Goal: Task Accomplishment & Management: Use online tool/utility

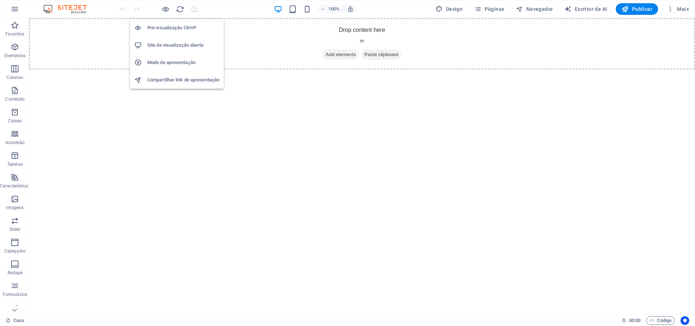
click at [164, 23] on li "Pré-visualização Ctrl+P" at bounding box center [177, 27] width 94 height 17
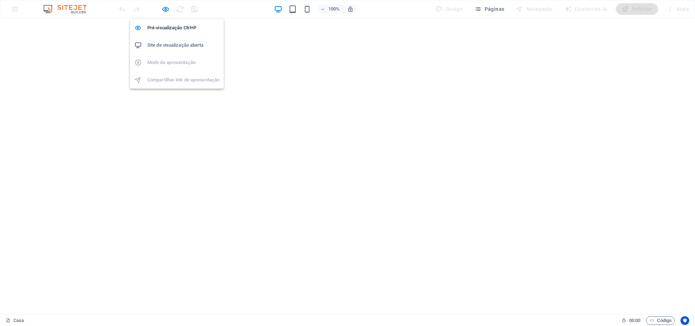
click at [166, 44] on h6 "Site de visualização aberta" at bounding box center [183, 45] width 72 height 9
click at [164, 8] on icon "button" at bounding box center [166, 9] width 8 height 8
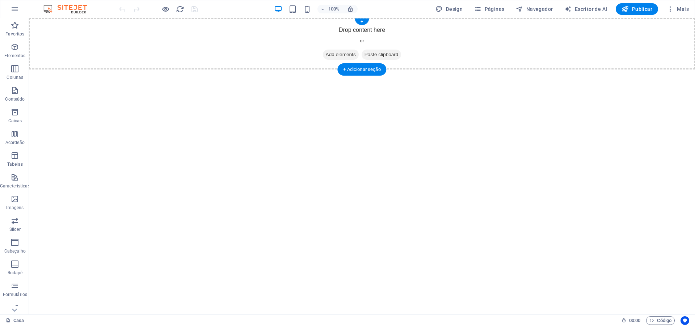
click at [192, 49] on div "Drop content here or Add elements Paste clipboard" at bounding box center [362, 43] width 666 height 51
click at [361, 20] on div "+" at bounding box center [362, 21] width 14 height 7
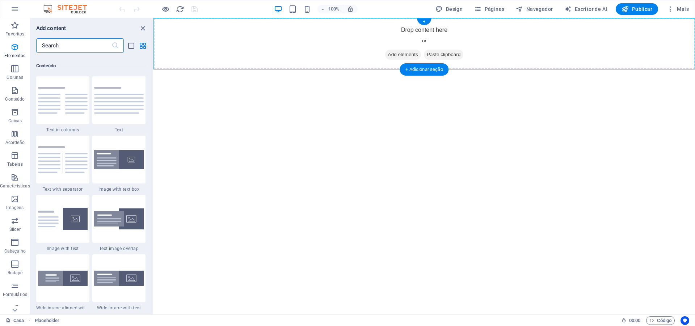
scroll to position [1267, 0]
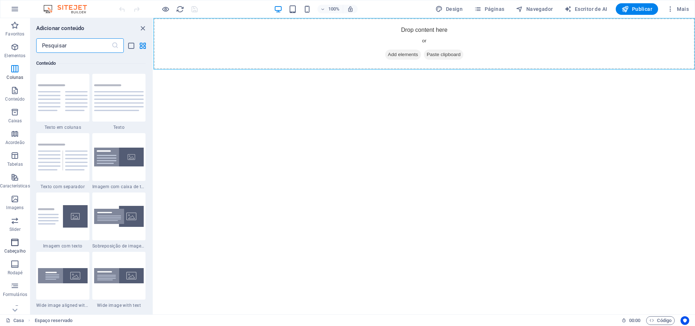
click at [11, 241] on icon "button" at bounding box center [15, 242] width 9 height 9
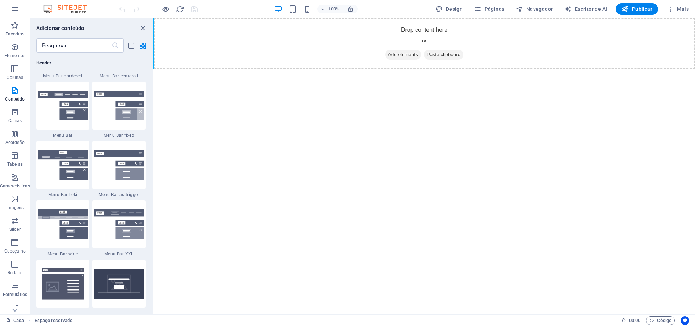
scroll to position [4413, 0]
click at [48, 61] on img at bounding box center [63, 46] width 50 height 30
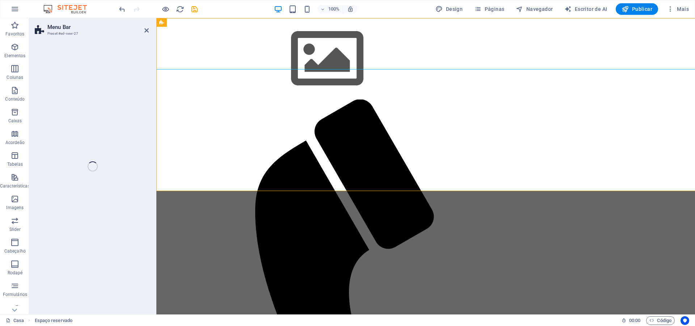
select select "rem"
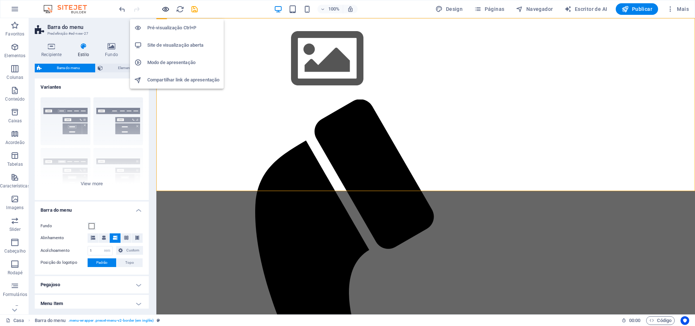
click at [164, 10] on icon "button" at bounding box center [166, 9] width 8 height 8
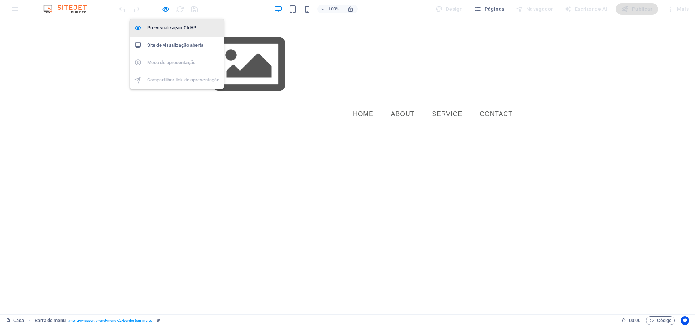
click at [161, 27] on h6 "Pré-visualização Ctrl+P" at bounding box center [183, 28] width 72 height 9
select select "rem"
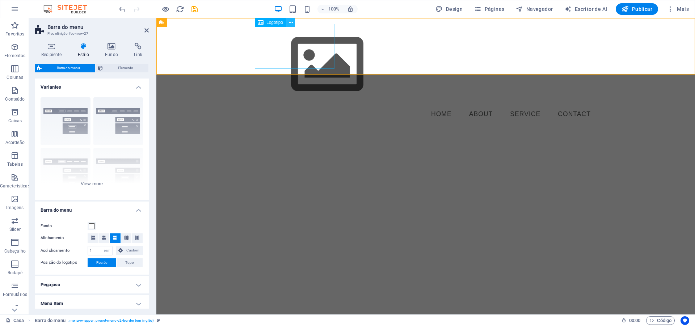
click at [293, 23] on icon at bounding box center [291, 23] width 4 height 8
click at [262, 23] on icon at bounding box center [261, 22] width 6 height 9
click at [285, 37] on div at bounding box center [426, 64] width 342 height 81
click at [291, 24] on icon at bounding box center [291, 23] width 4 height 8
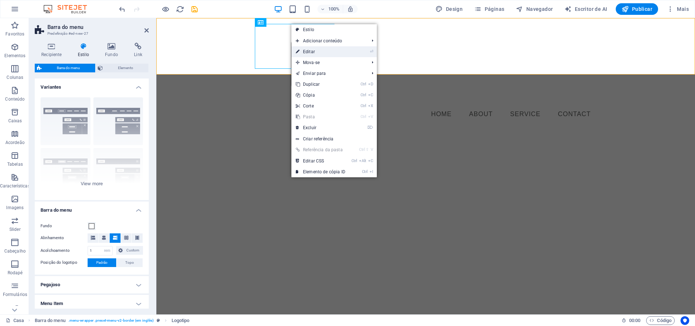
click at [331, 52] on link "⏎ Editar" at bounding box center [321, 51] width 58 height 11
select select "px"
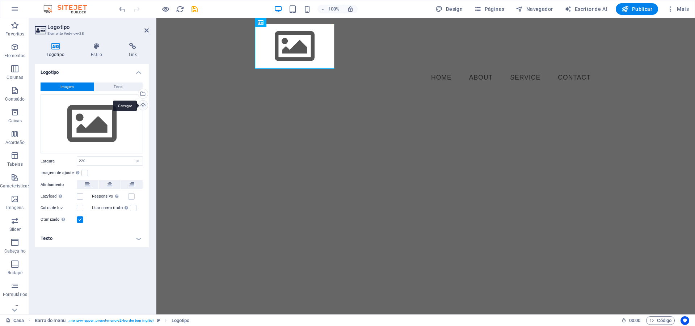
click at [145, 105] on div "Carregar" at bounding box center [142, 106] width 11 height 11
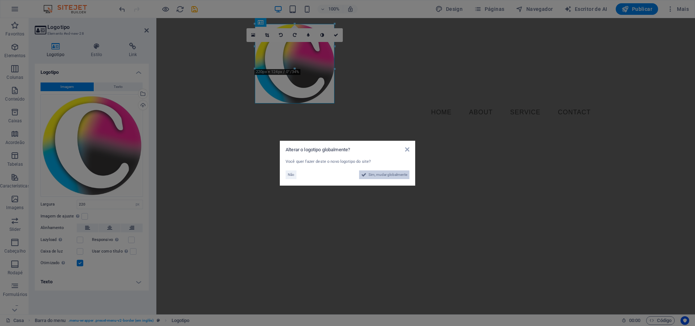
drag, startPoint x: 390, startPoint y: 176, endPoint x: 243, endPoint y: 159, distance: 148.4
click at [390, 176] on span "Sim, mudar globalmente" at bounding box center [388, 175] width 39 height 9
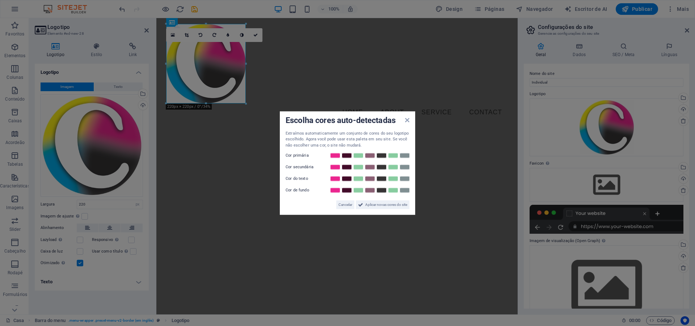
click at [325, 88] on aside "Escolha cores auto-detectadas Extraímos automaticamente um conjunto de cores do…" at bounding box center [347, 163] width 695 height 326
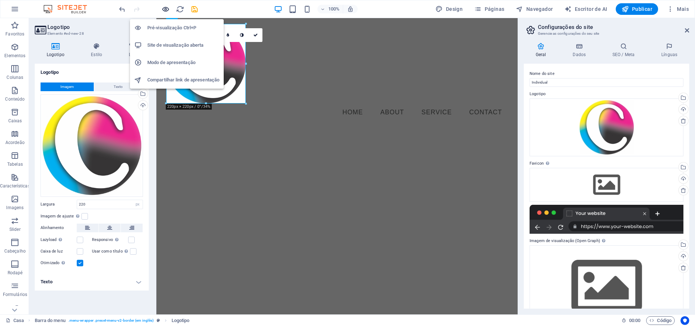
click at [165, 9] on icon "button" at bounding box center [166, 9] width 8 height 8
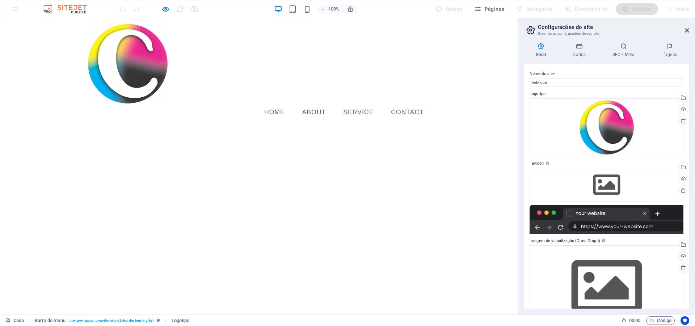
click at [315, 104] on link "About" at bounding box center [314, 113] width 35 height 18
click at [364, 104] on link "Service" at bounding box center [359, 113] width 42 height 18
click at [406, 104] on link "Contact" at bounding box center [407, 113] width 45 height 18
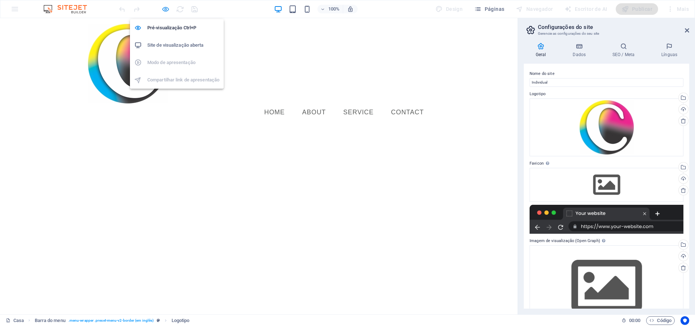
click at [165, 8] on icon "button" at bounding box center [166, 9] width 8 height 8
select select "px"
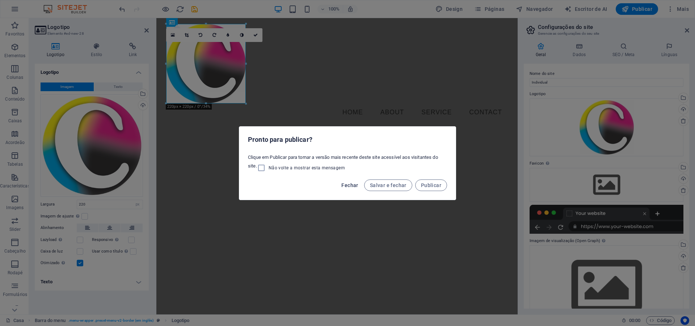
click at [353, 183] on span "Fechar" at bounding box center [350, 186] width 17 height 6
